Goal: Find specific page/section: Find specific page/section

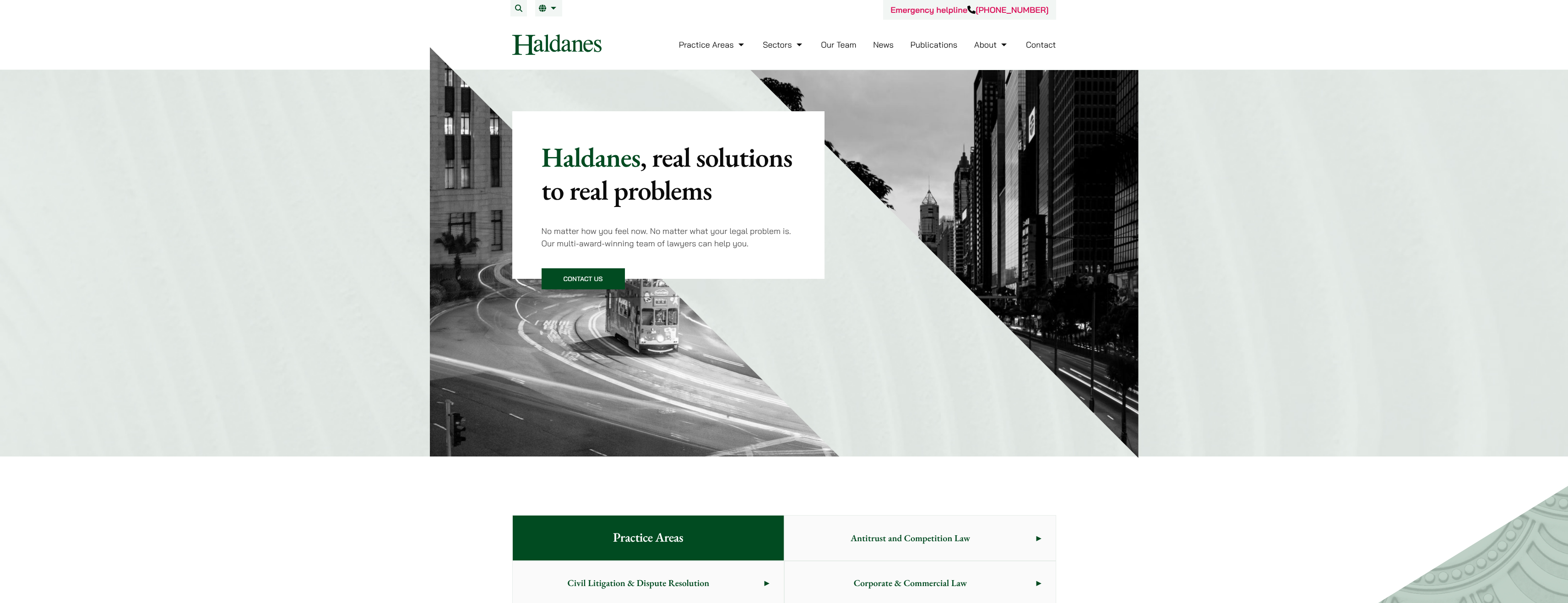
click at [850, 47] on link "Our Team" at bounding box center [838, 44] width 35 height 11
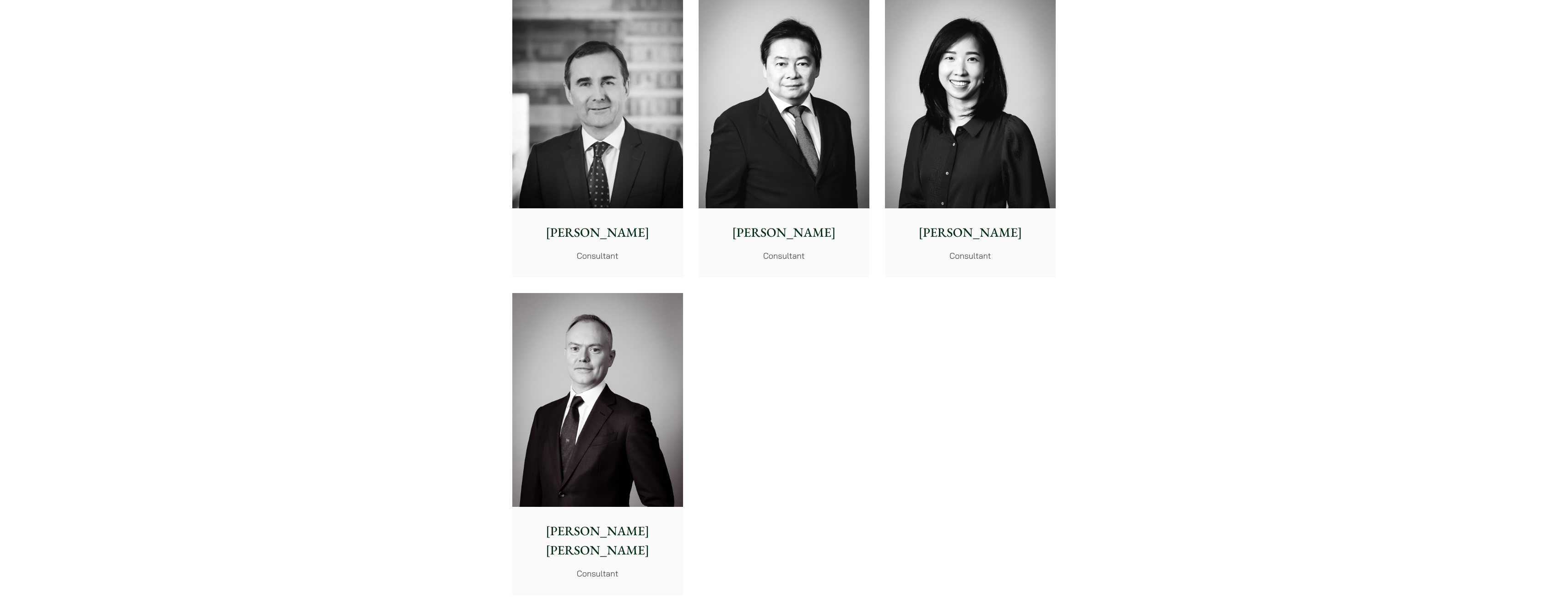
scroll to position [4897, 0]
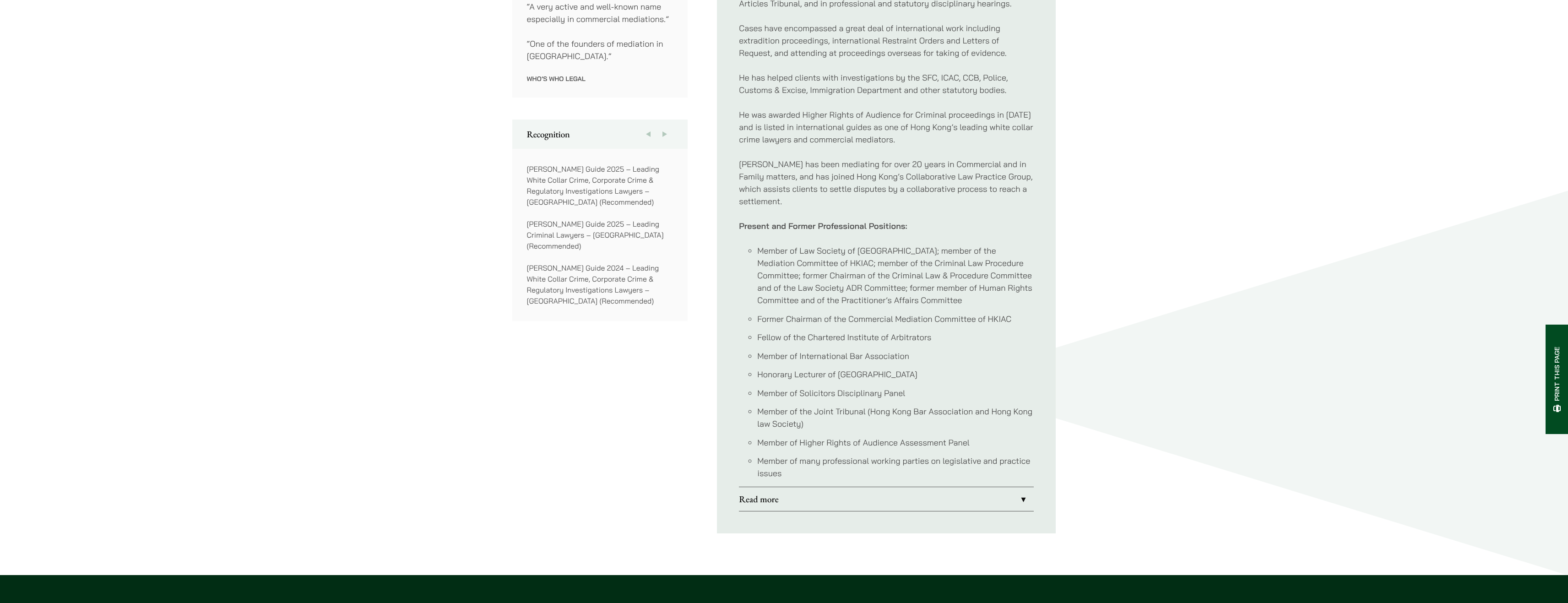
scroll to position [686, 0]
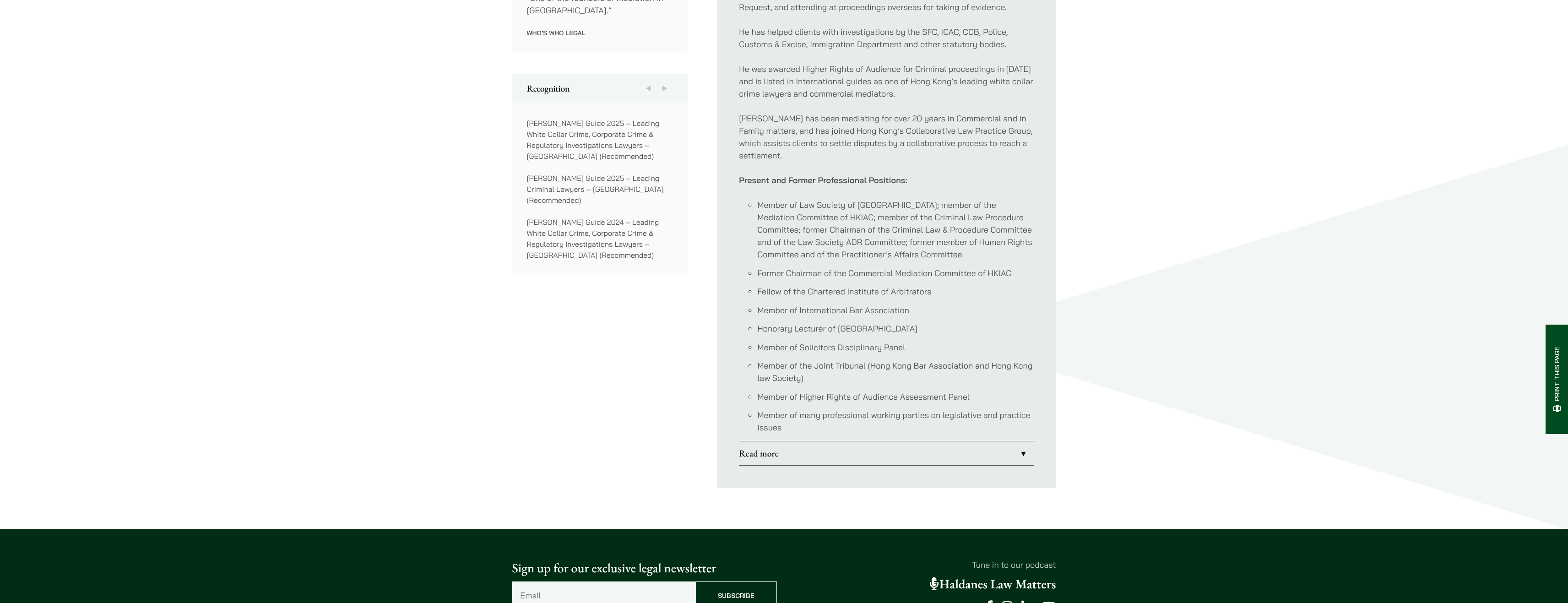
click at [1027, 444] on link "Read more" at bounding box center [886, 453] width 295 height 24
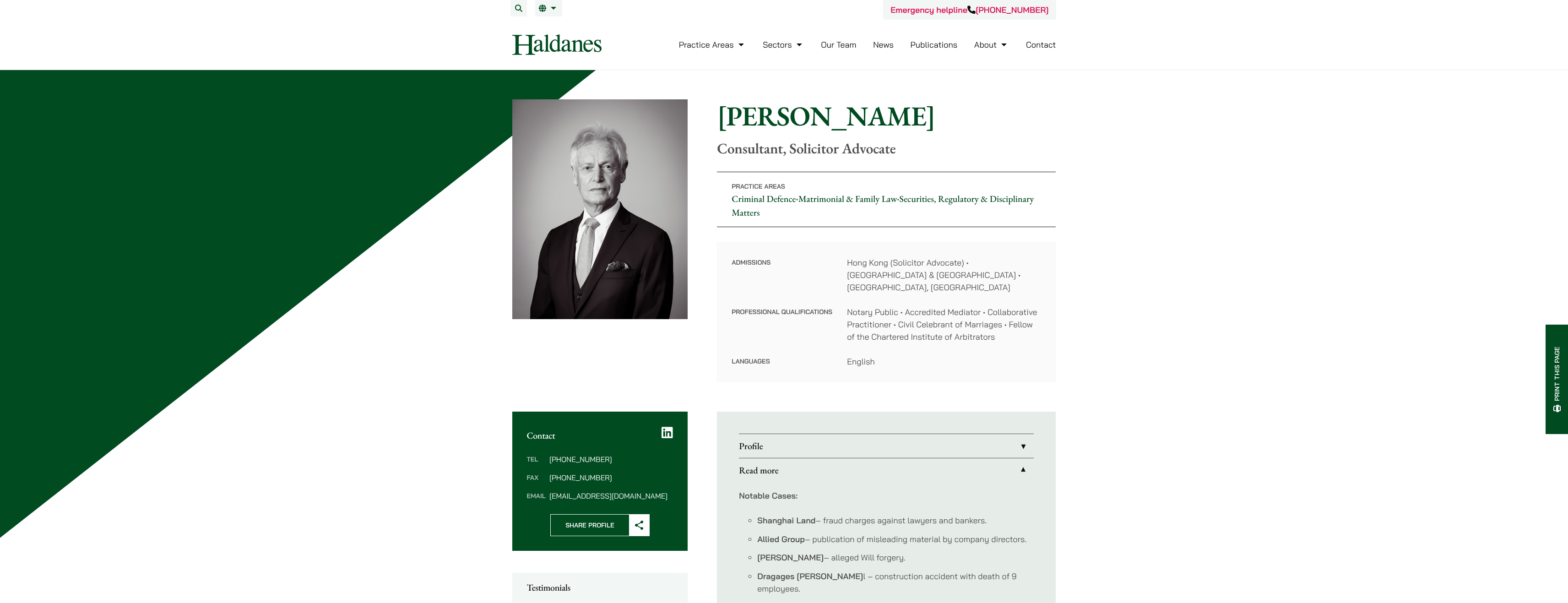
click at [1022, 439] on link "Profile" at bounding box center [886, 445] width 295 height 24
